Goal: Task Accomplishment & Management: Manage account settings

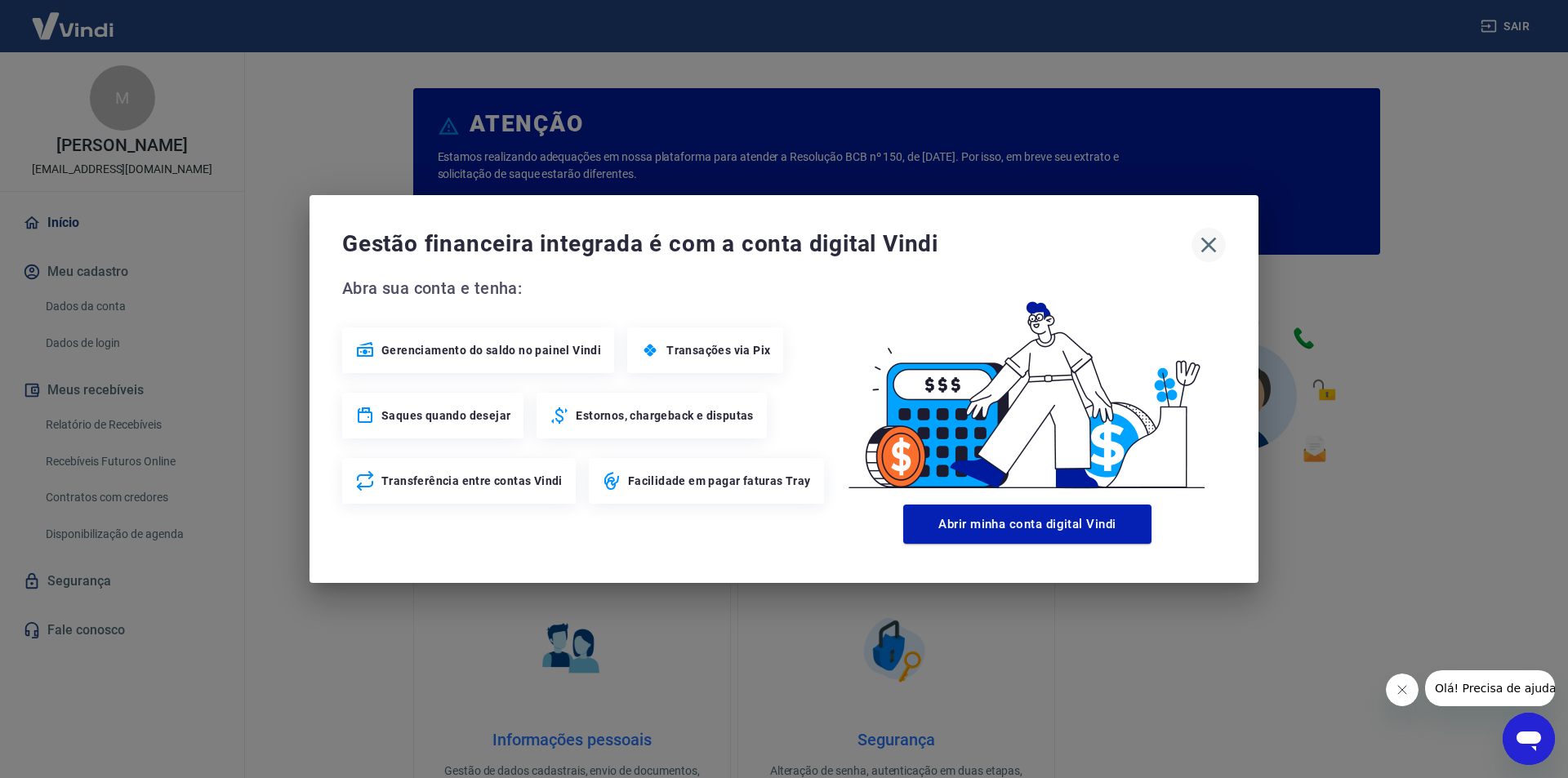
click at [1213, 242] on icon "button" at bounding box center [1209, 244] width 27 height 27
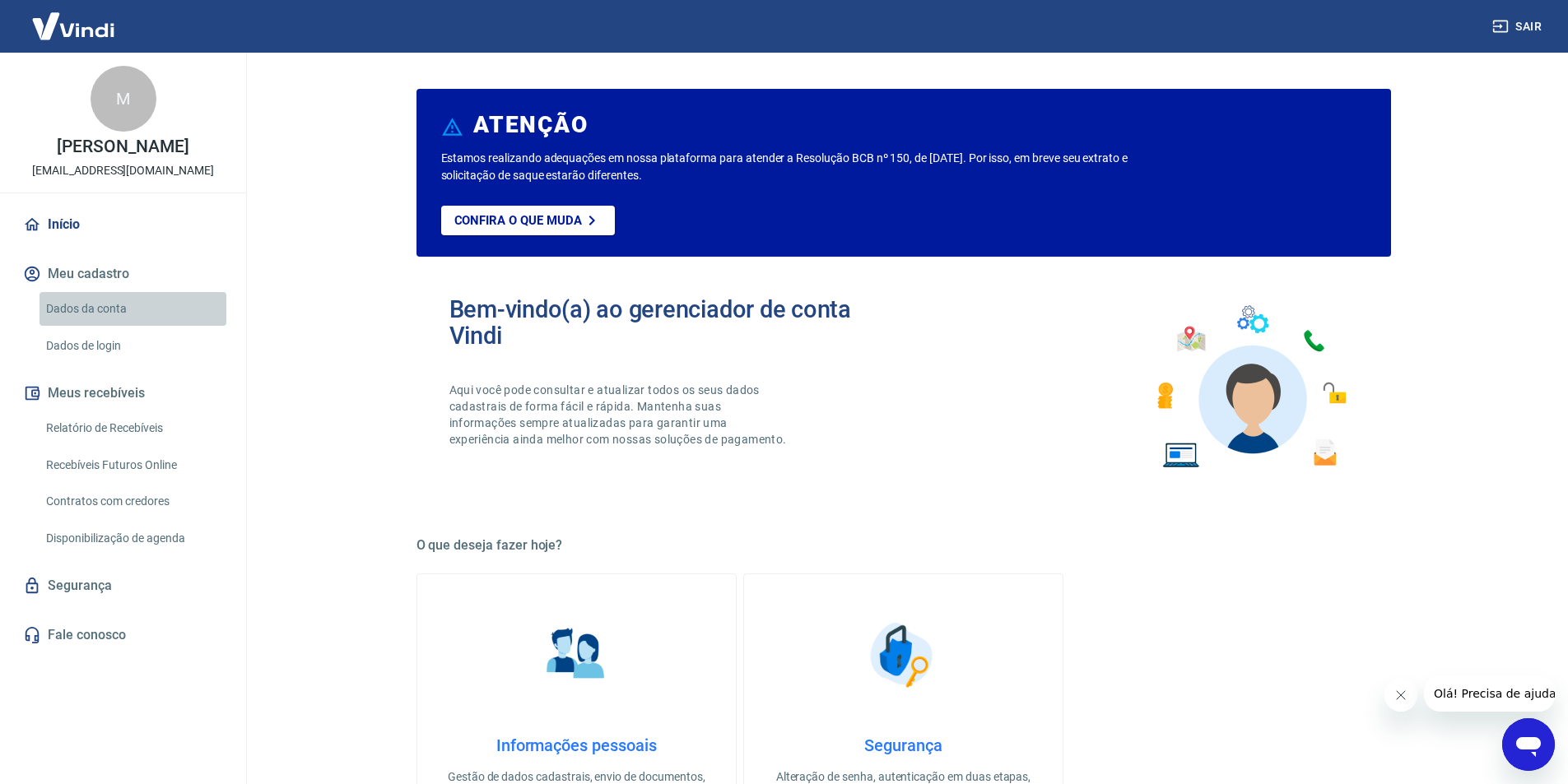
click at [123, 299] on link "Dados da conta" at bounding box center [133, 309] width 187 height 34
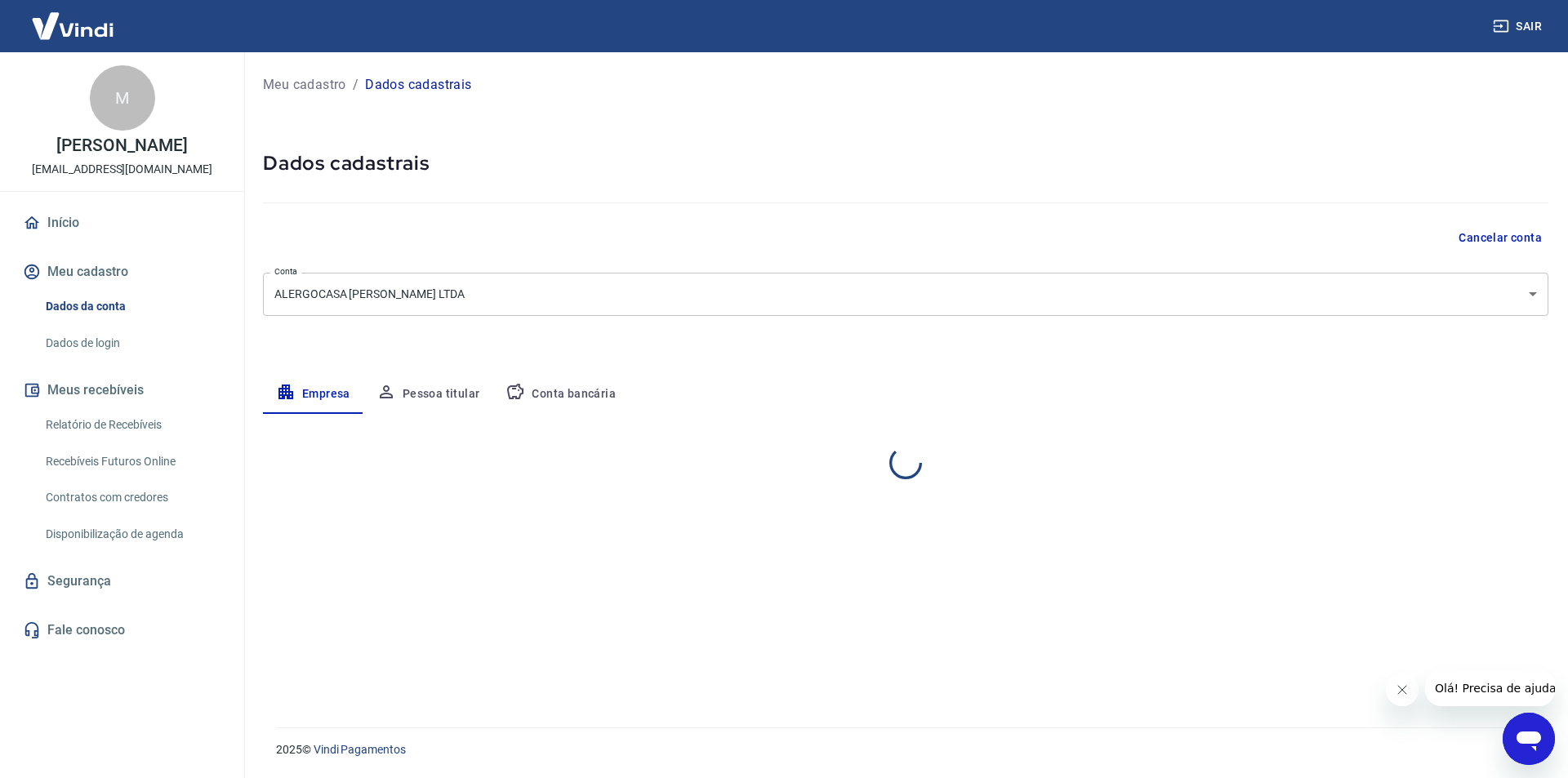
select select "SP"
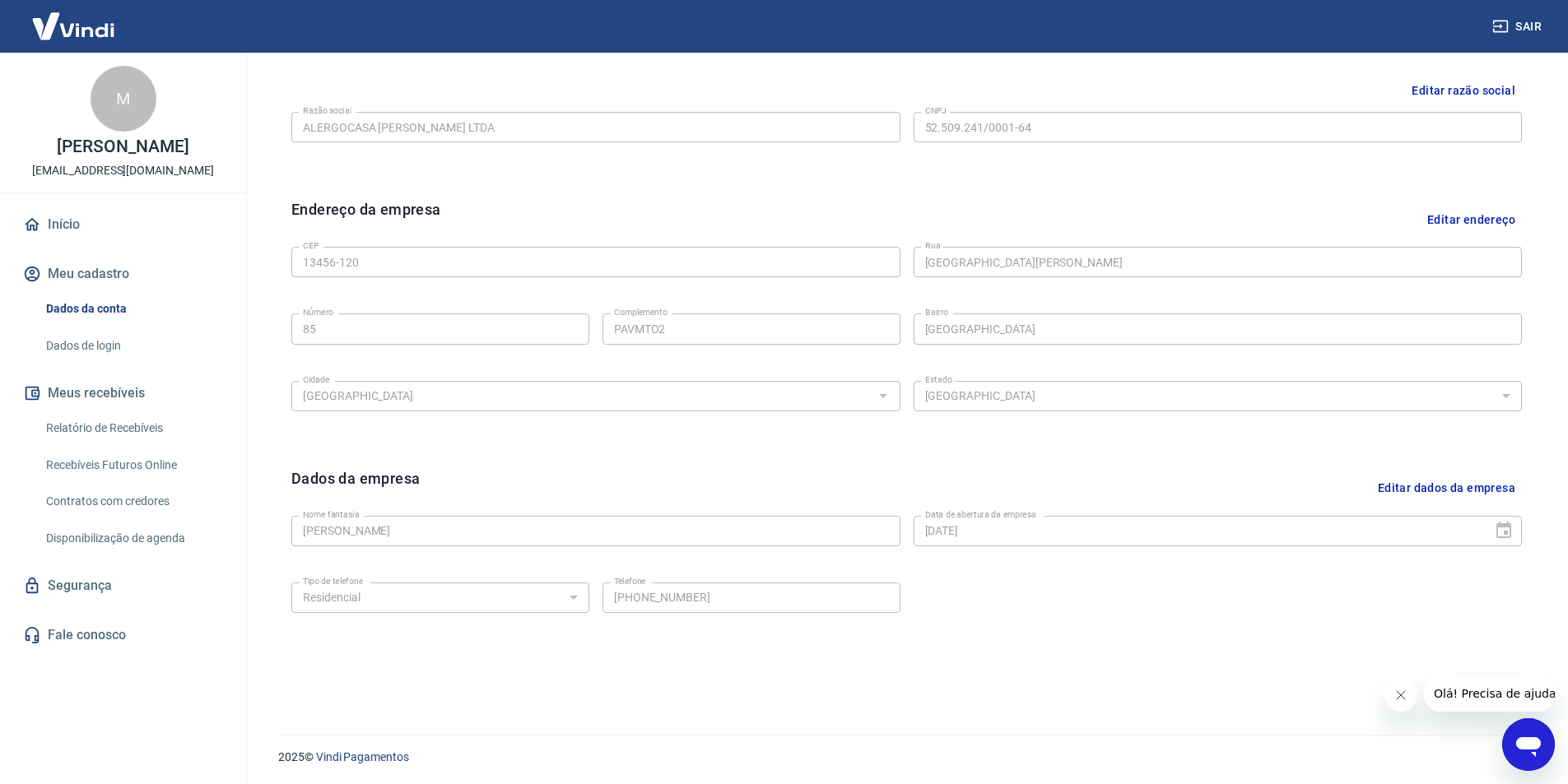
scroll to position [402, 0]
click at [1398, 696] on icon "Fechar mensagem da empresa" at bounding box center [1399, 695] width 13 height 13
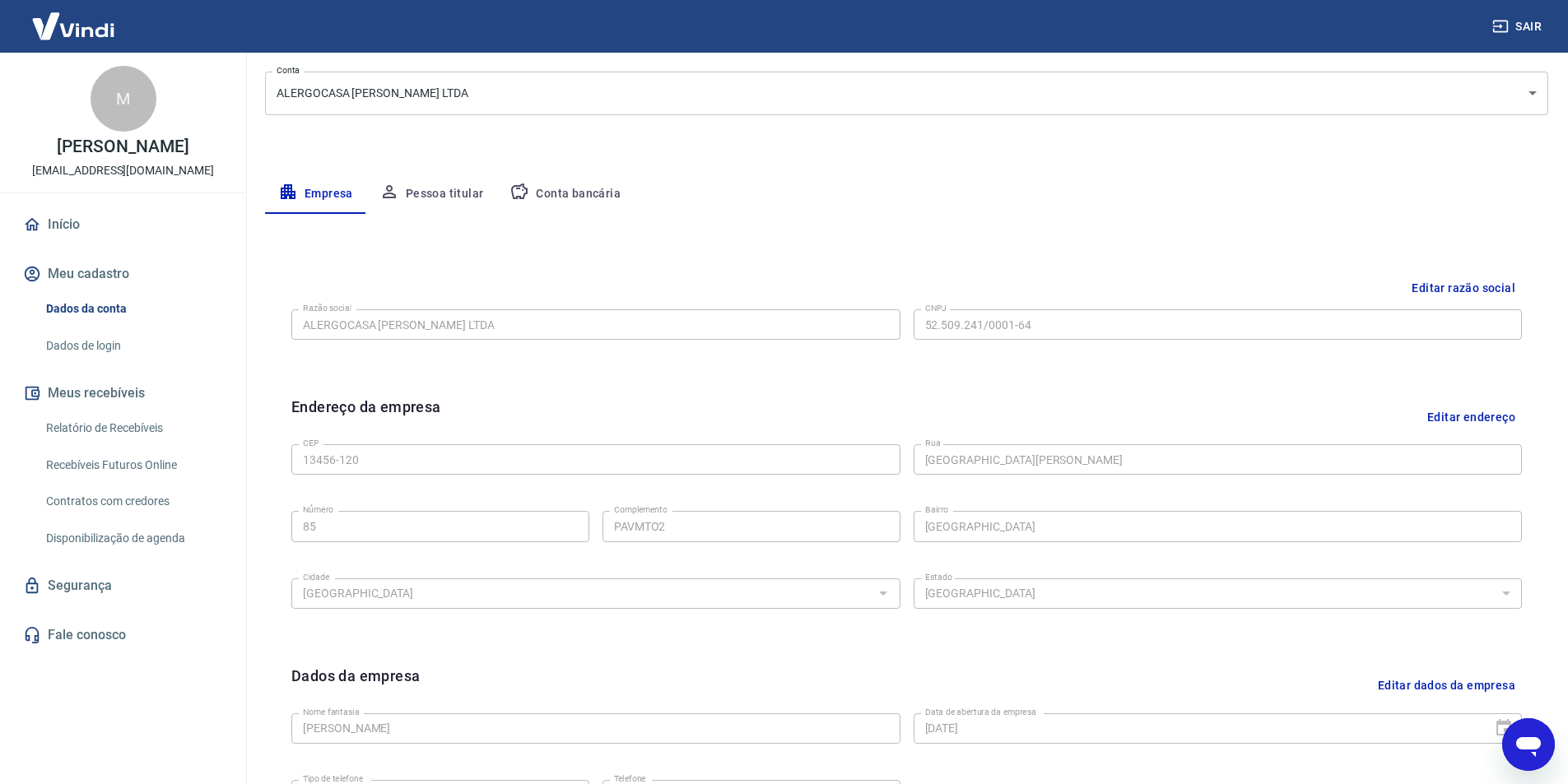
scroll to position [0, 0]
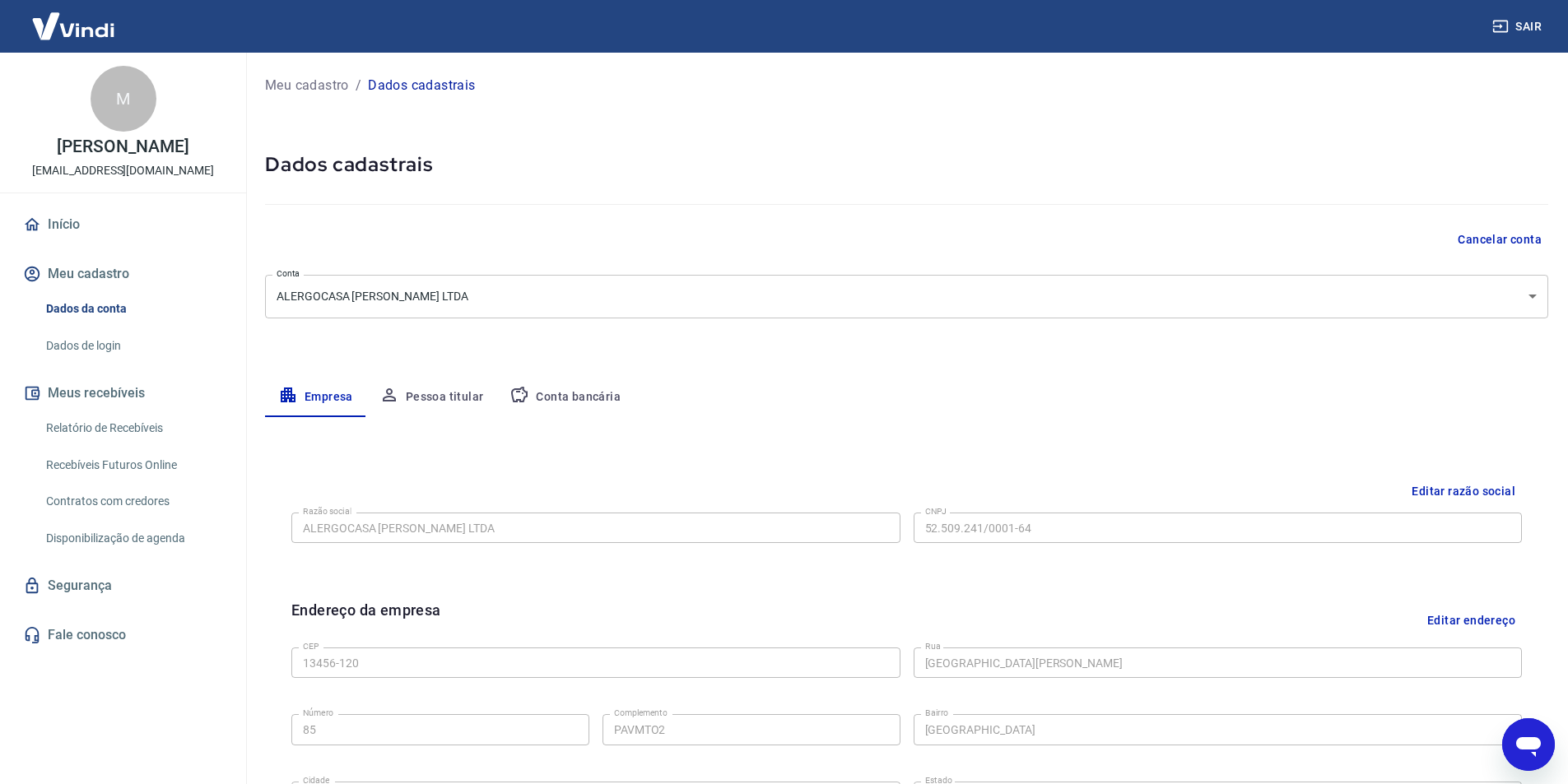
click at [573, 393] on button "Conta bancária" at bounding box center [565, 398] width 137 height 40
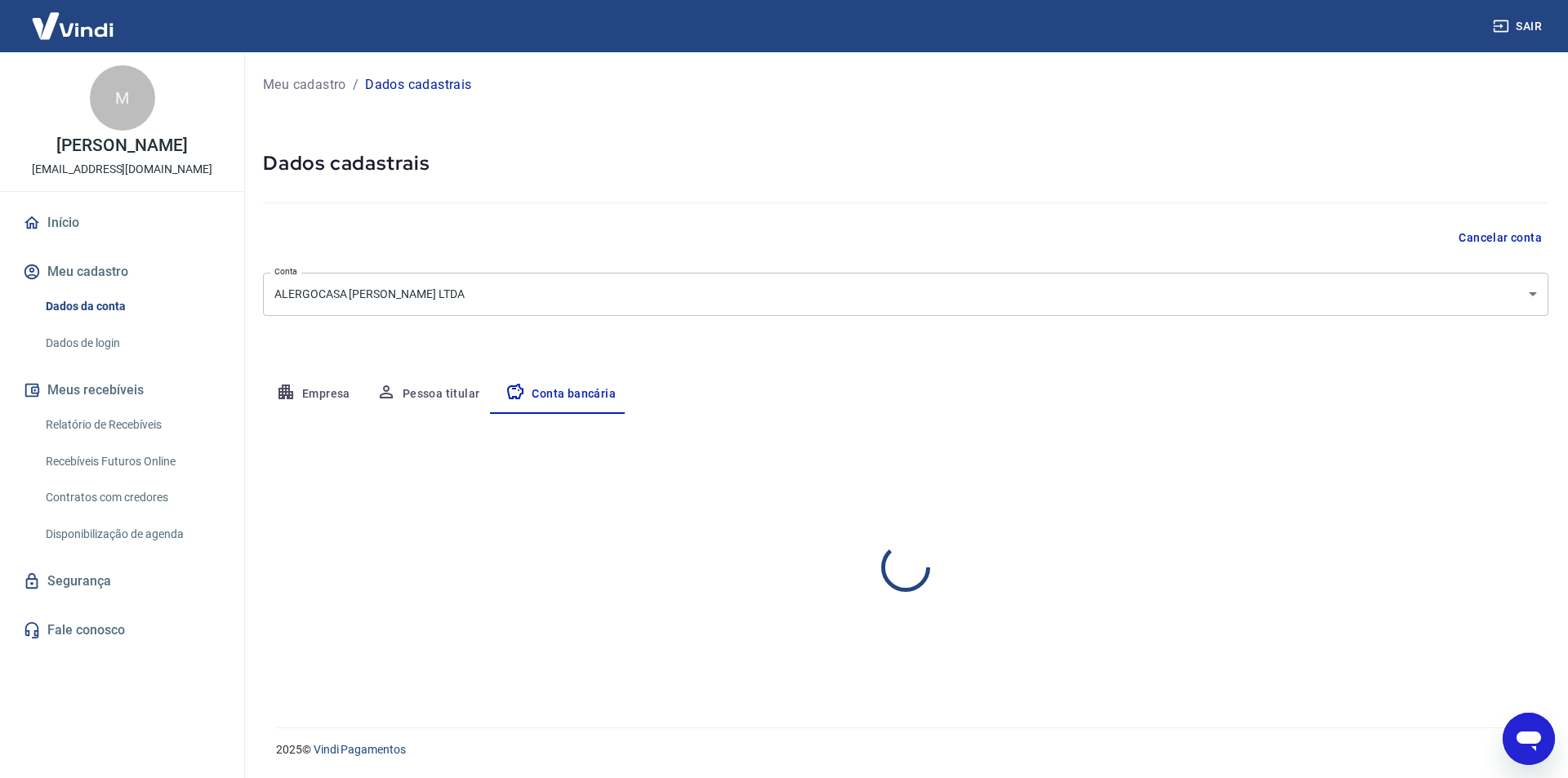
select select "1"
click at [1492, 457] on button "Editar conta bancária" at bounding box center [1479, 462] width 136 height 32
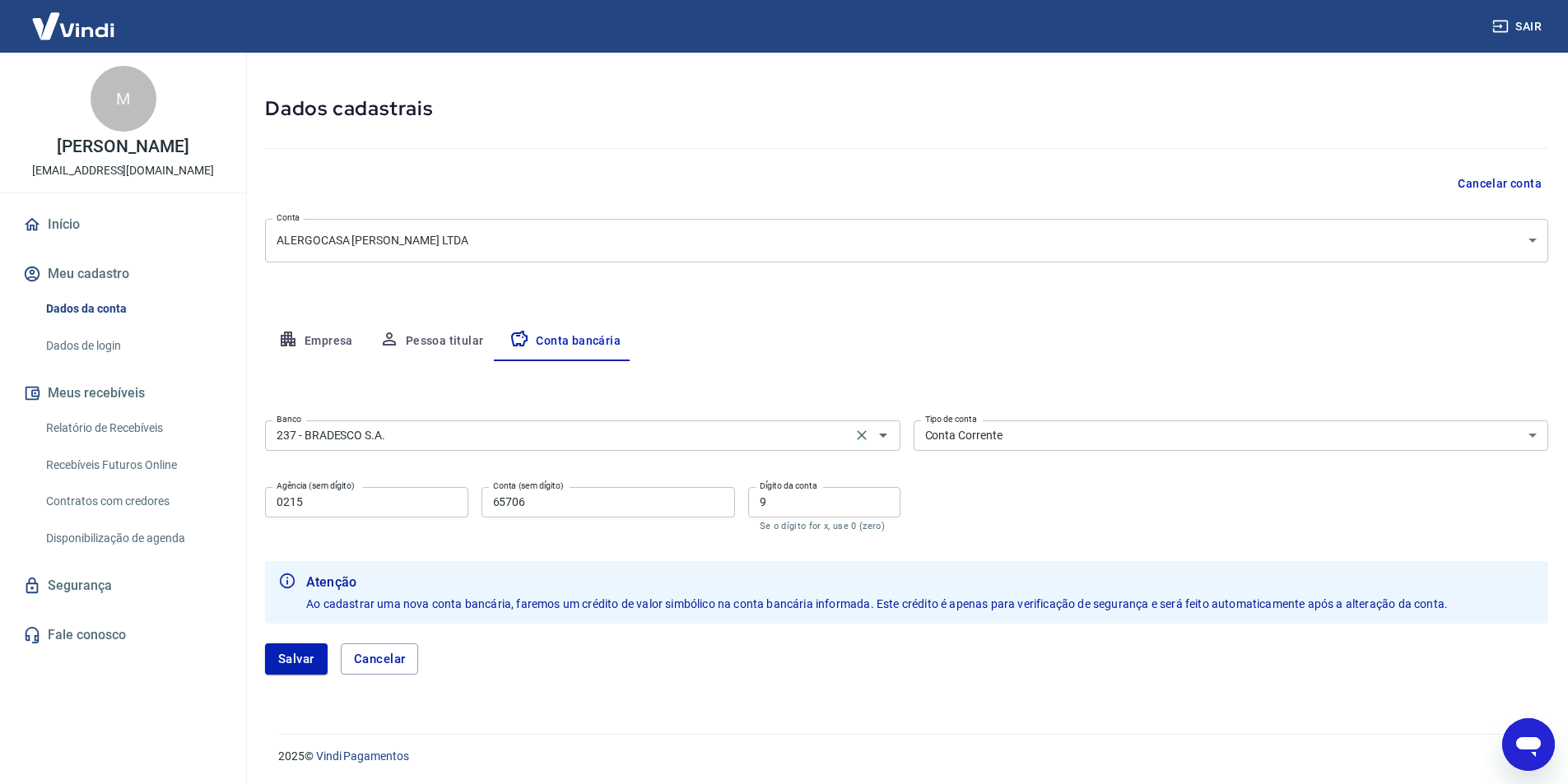
scroll to position [57, 0]
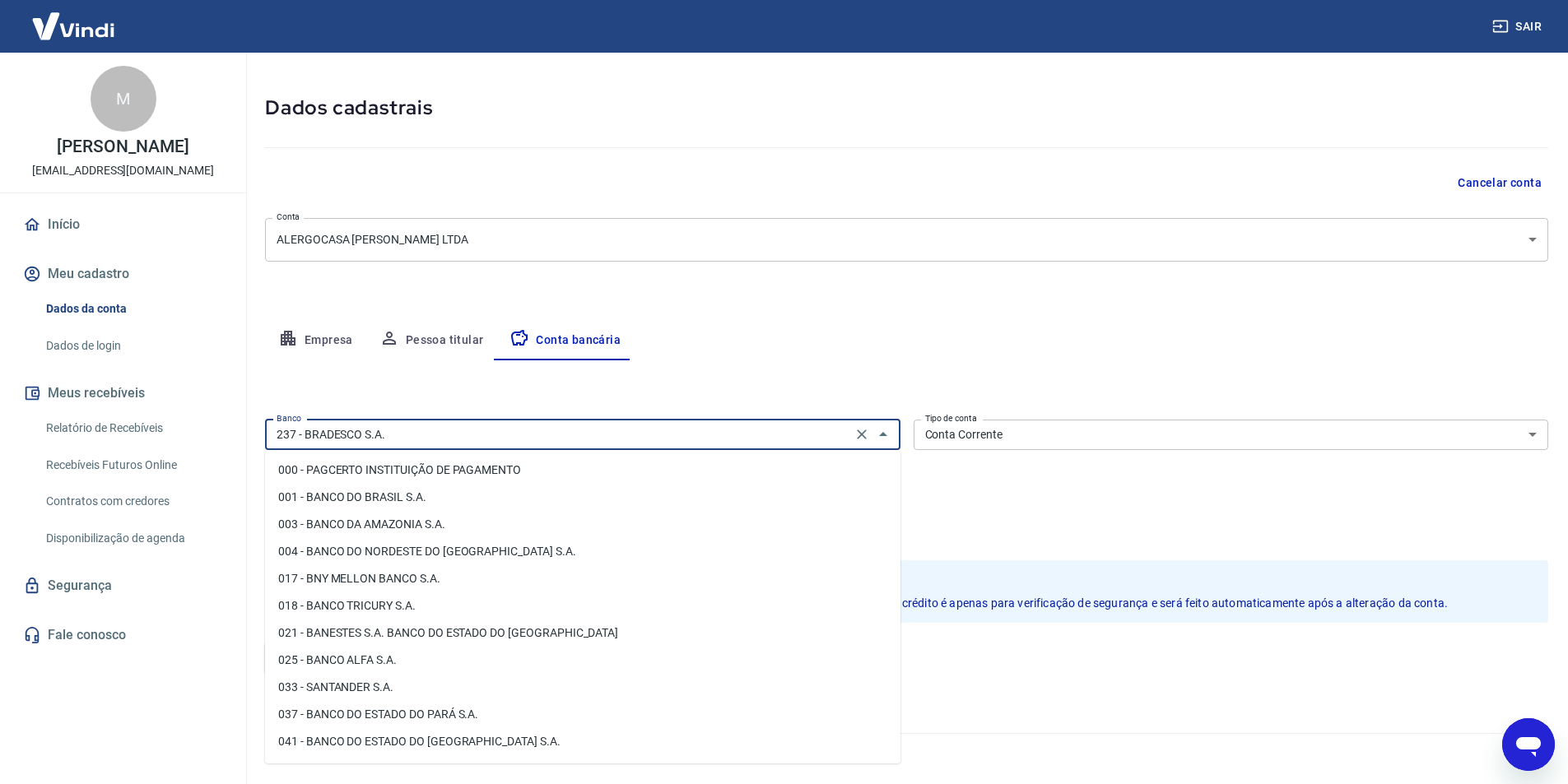
click at [720, 435] on input "237 - BRADESCO S.A." at bounding box center [558, 435] width 577 height 21
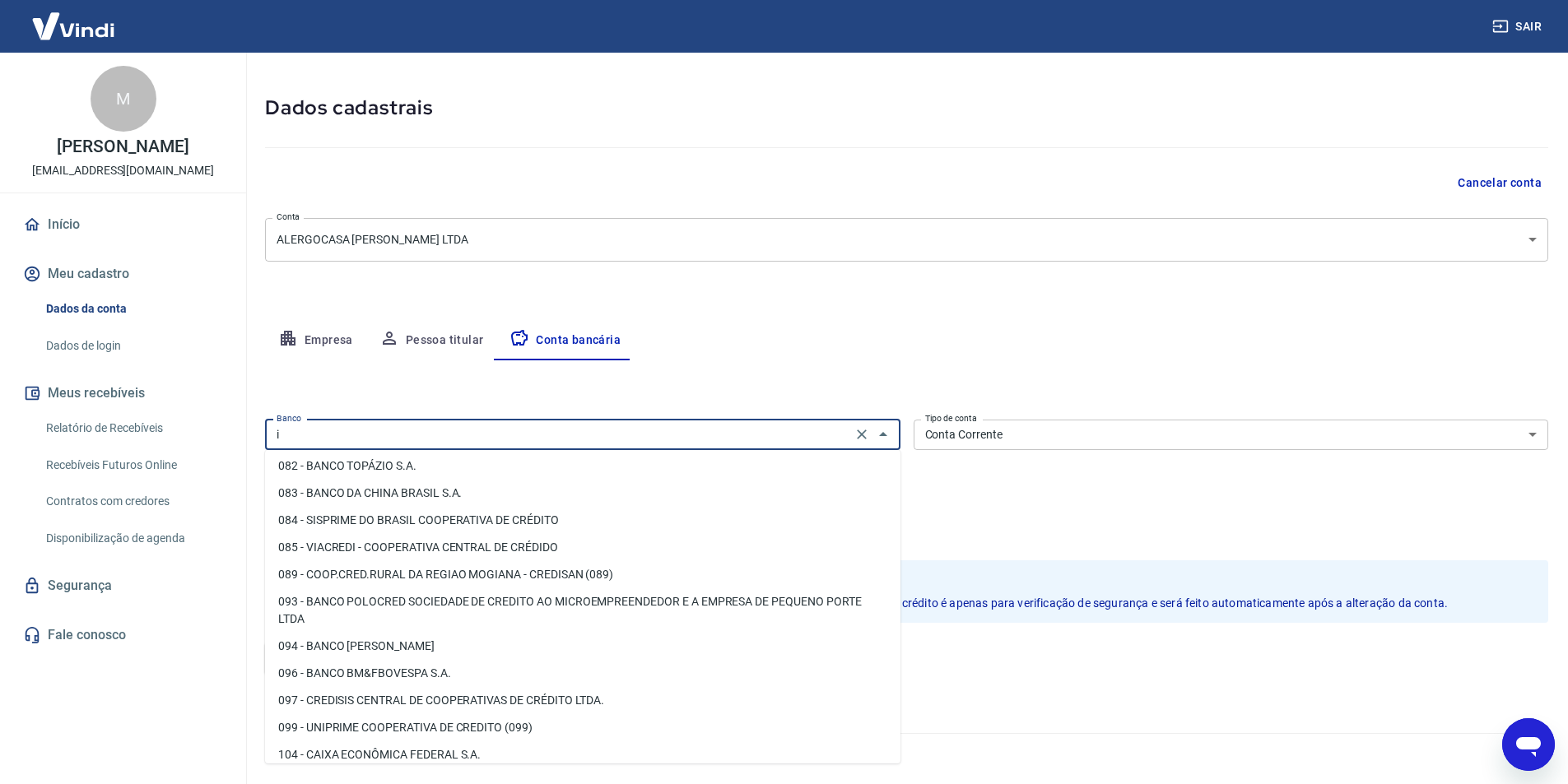
scroll to position [0, 0]
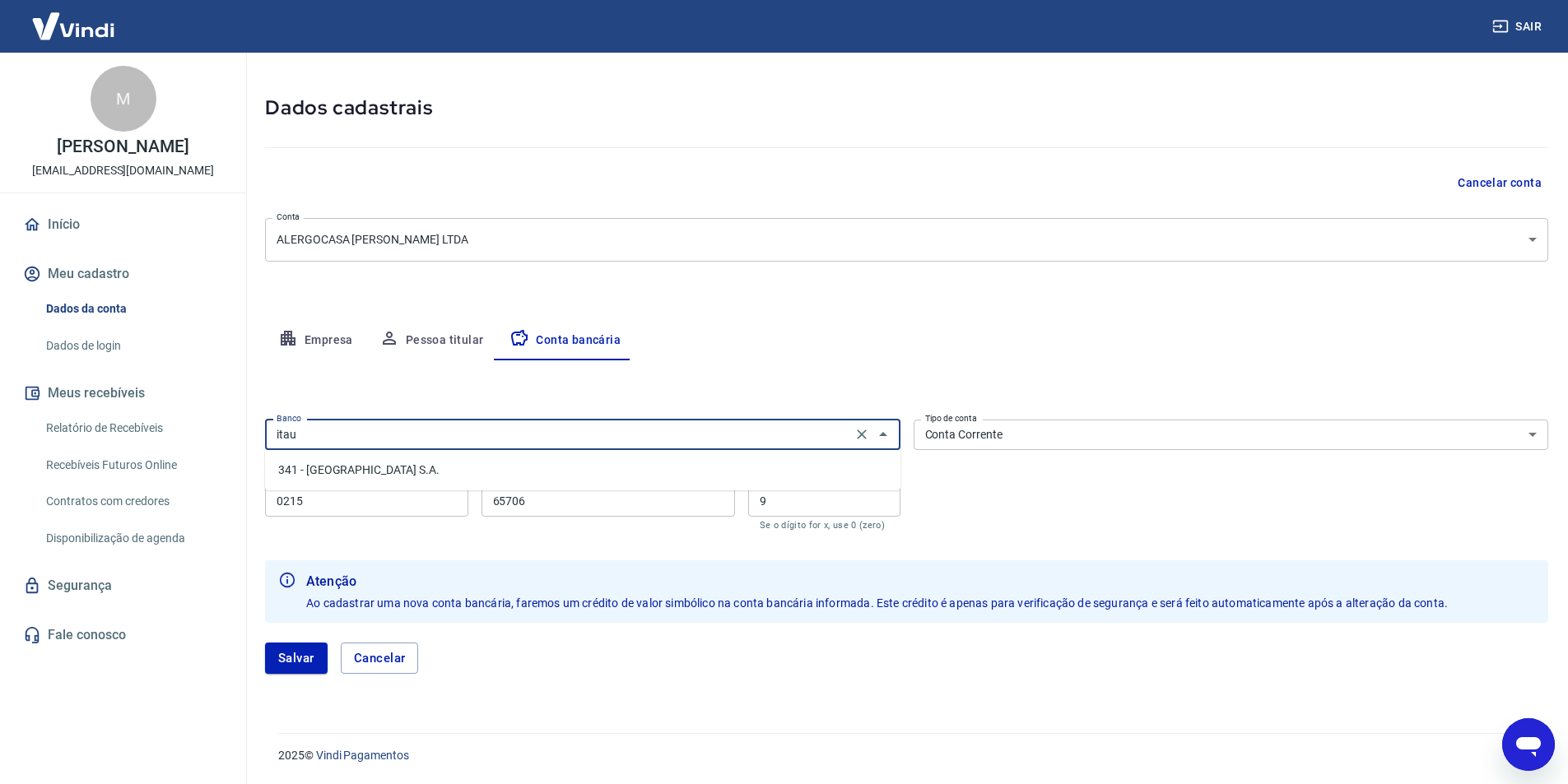
click at [435, 473] on li "341 - ITAÚ UNIBANCO S.A." at bounding box center [583, 469] width 636 height 27
type input "341 - ITAÚ UNIBANCO S.A."
click at [448, 507] on input "0215" at bounding box center [366, 501] width 204 height 31
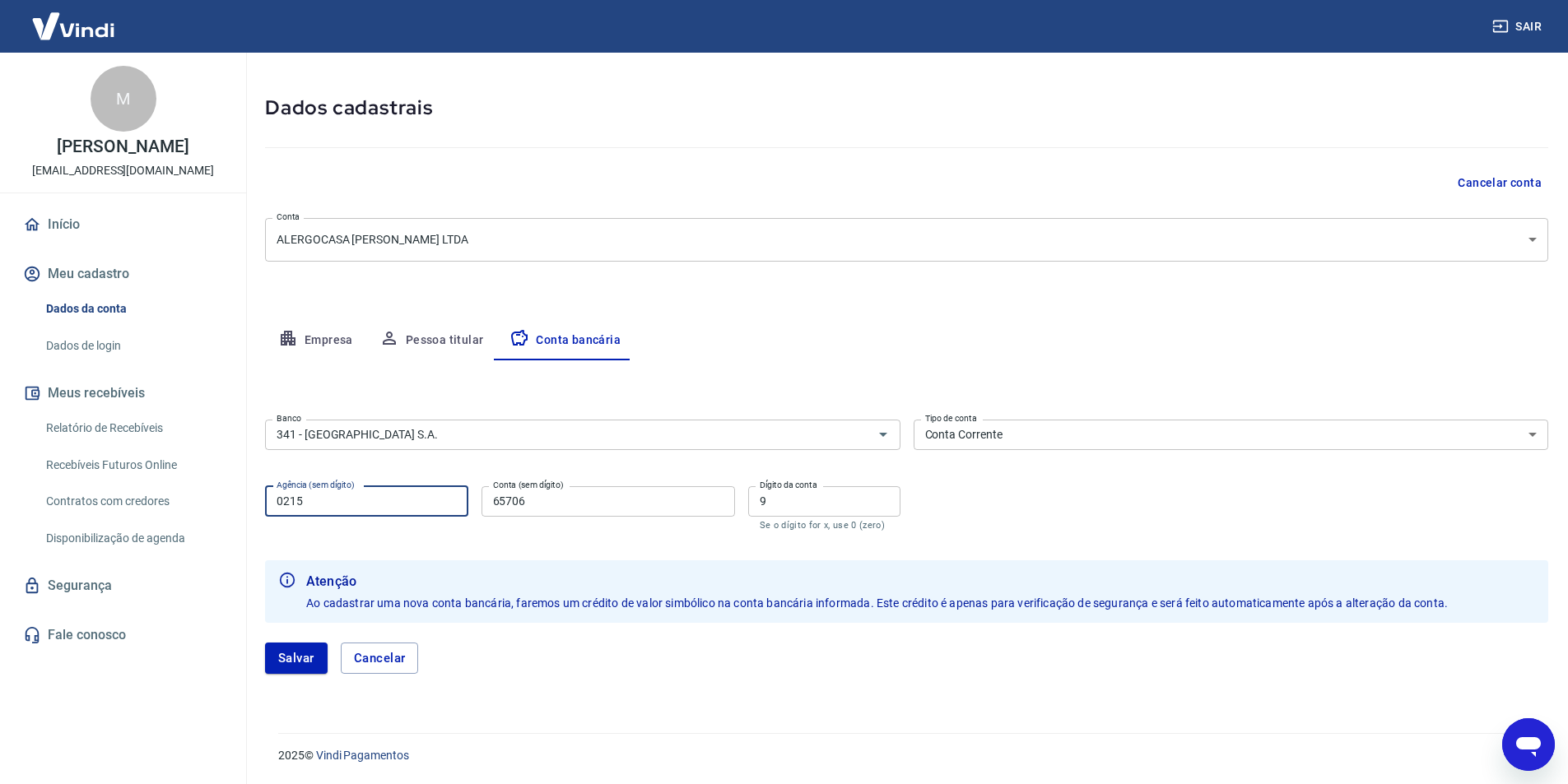
click at [448, 507] on input "0215" at bounding box center [366, 501] width 204 height 31
type input "6345"
click at [516, 498] on input "65706" at bounding box center [608, 501] width 253 height 31
click at [525, 498] on input "65706" at bounding box center [608, 501] width 253 height 31
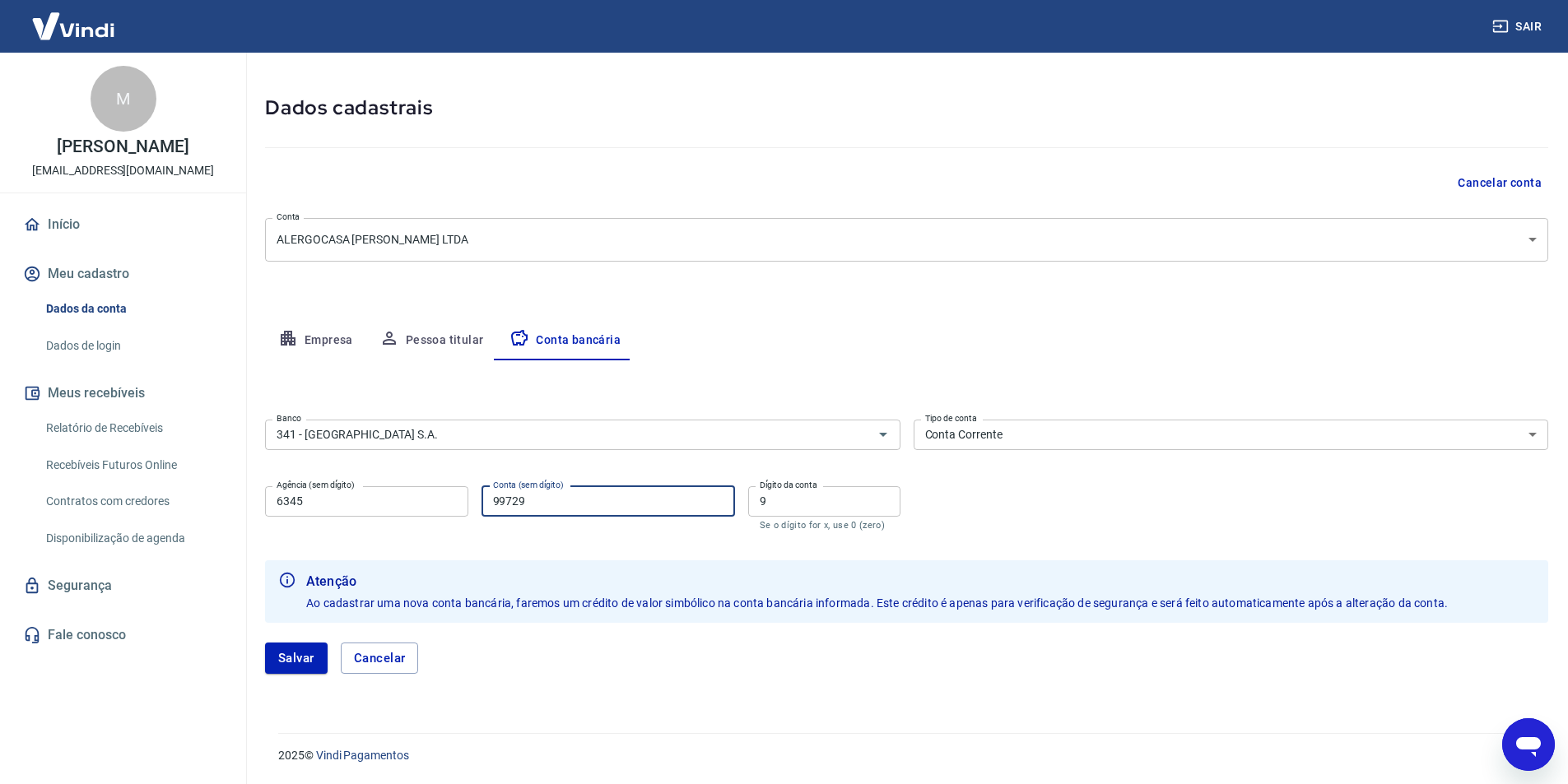
type input "99729"
click at [891, 506] on input "9" at bounding box center [824, 501] width 152 height 31
type input "7"
click at [307, 664] on button "Salvar" at bounding box center [296, 658] width 63 height 32
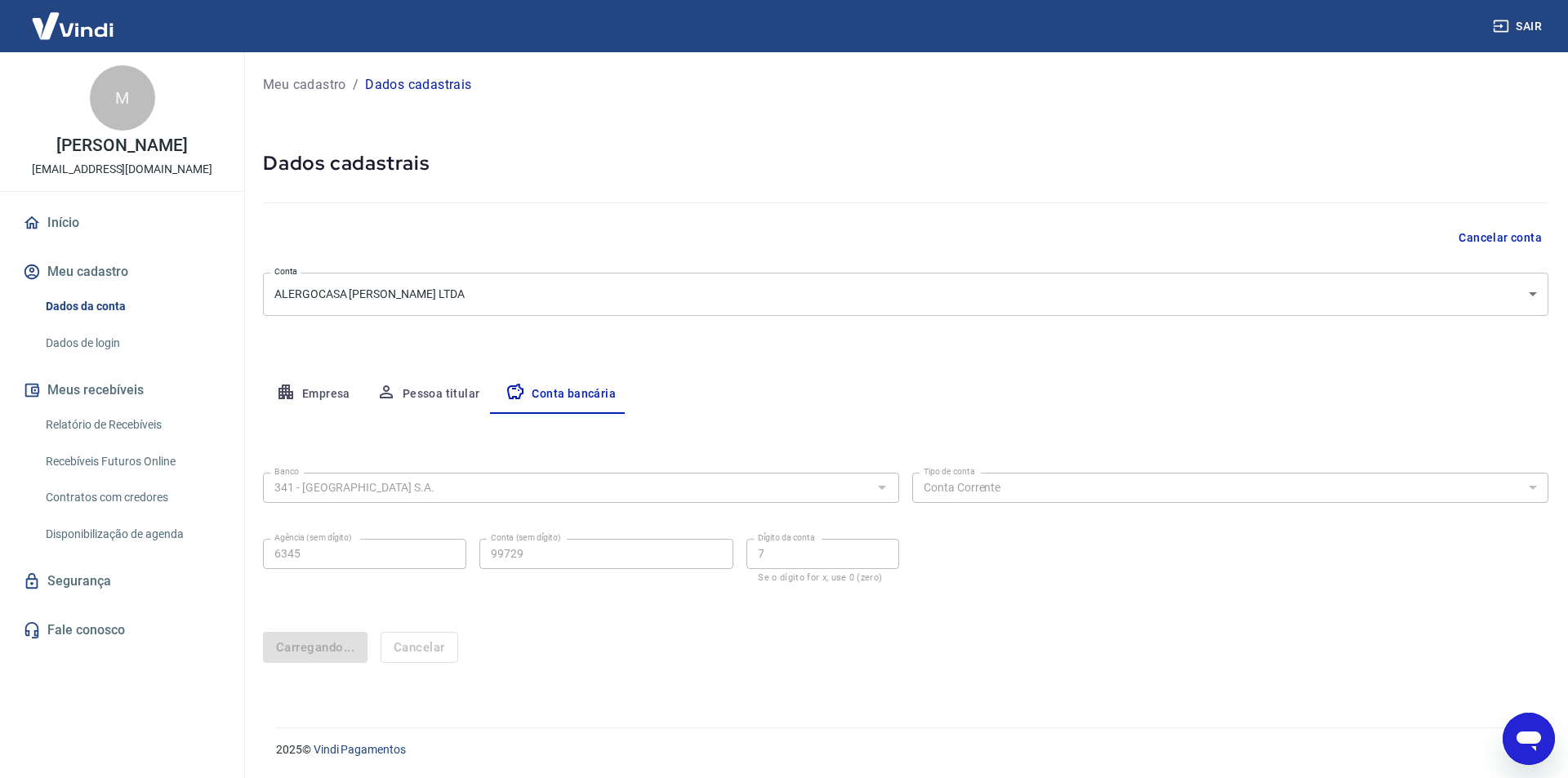
select select "1"
